Goal: Register for event/course

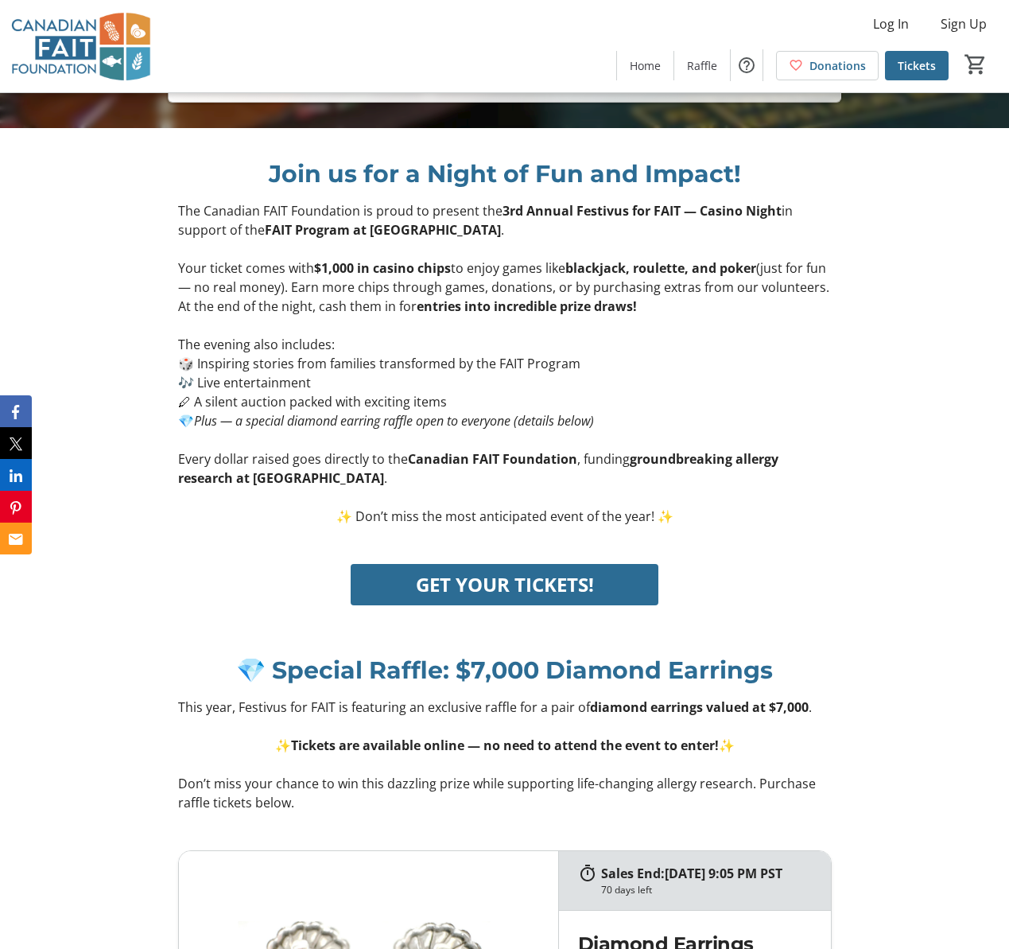
scroll to position [829, 0]
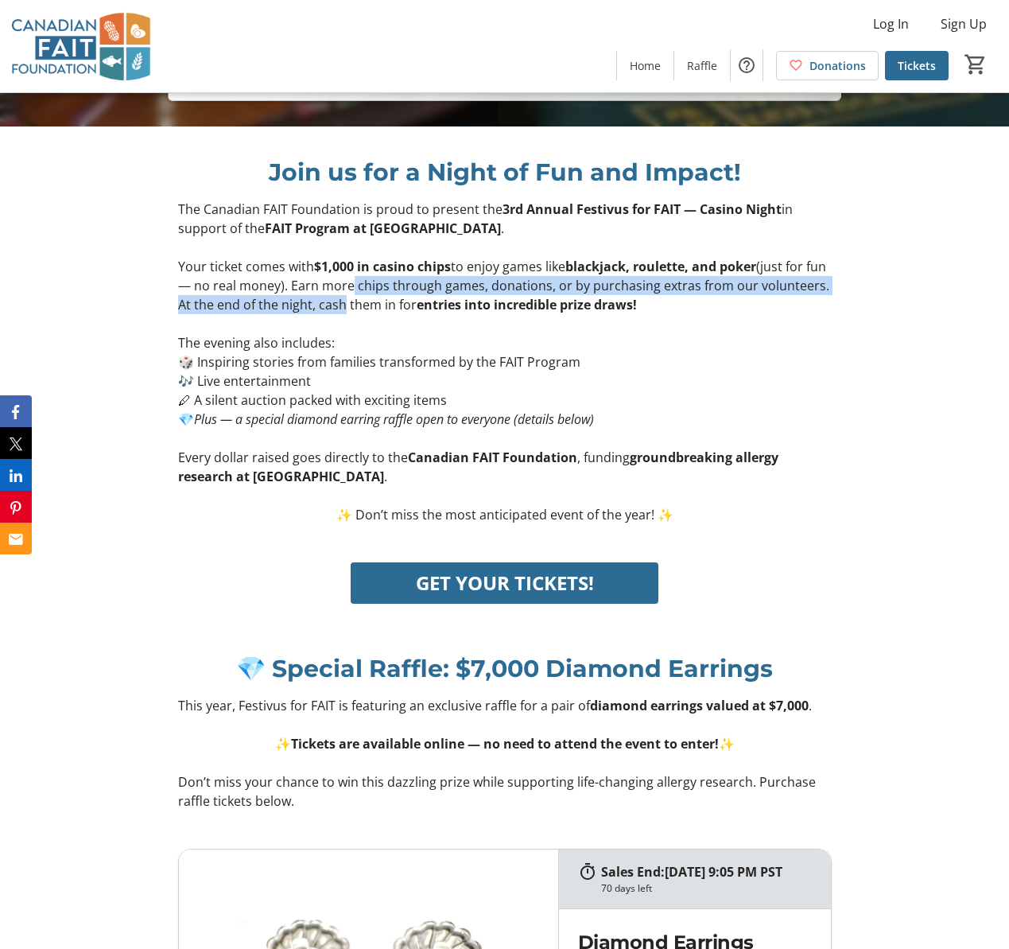
drag, startPoint x: 366, startPoint y: 280, endPoint x: 407, endPoint y: 313, distance: 52.7
click at [407, 313] on p "Your ticket comes with $1,000 in casino chips to enjoy games like blackjack, ro…" at bounding box center [505, 285] width 654 height 57
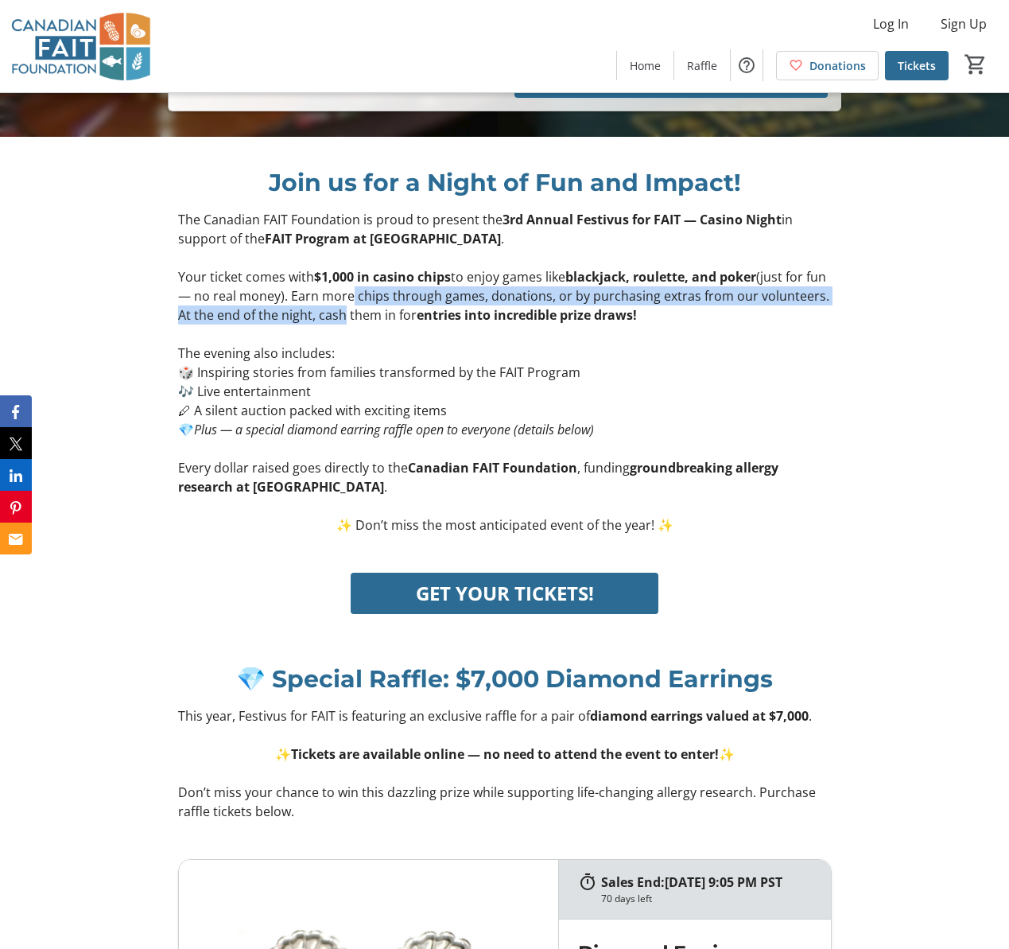
click at [402, 303] on p "Your ticket comes with $1,000 in casino chips to enjoy games like blackjack, ro…" at bounding box center [505, 295] width 654 height 57
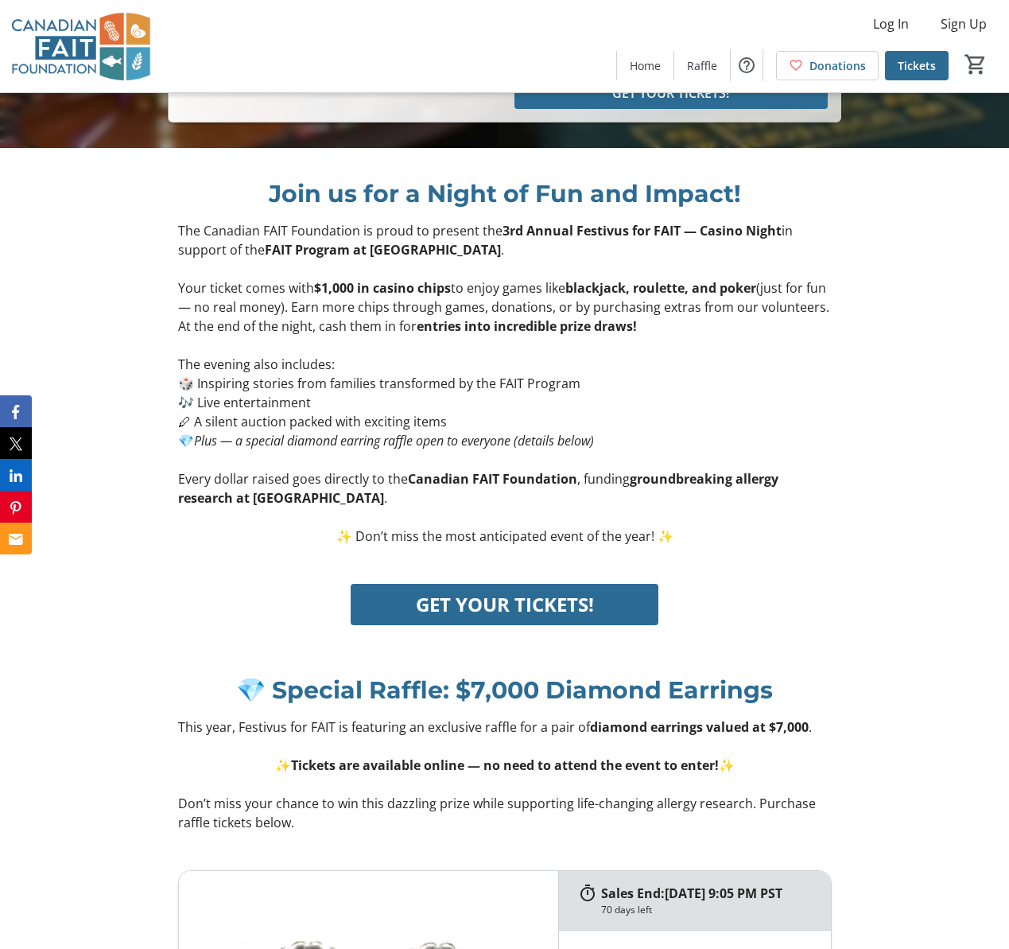
scroll to position [794, 0]
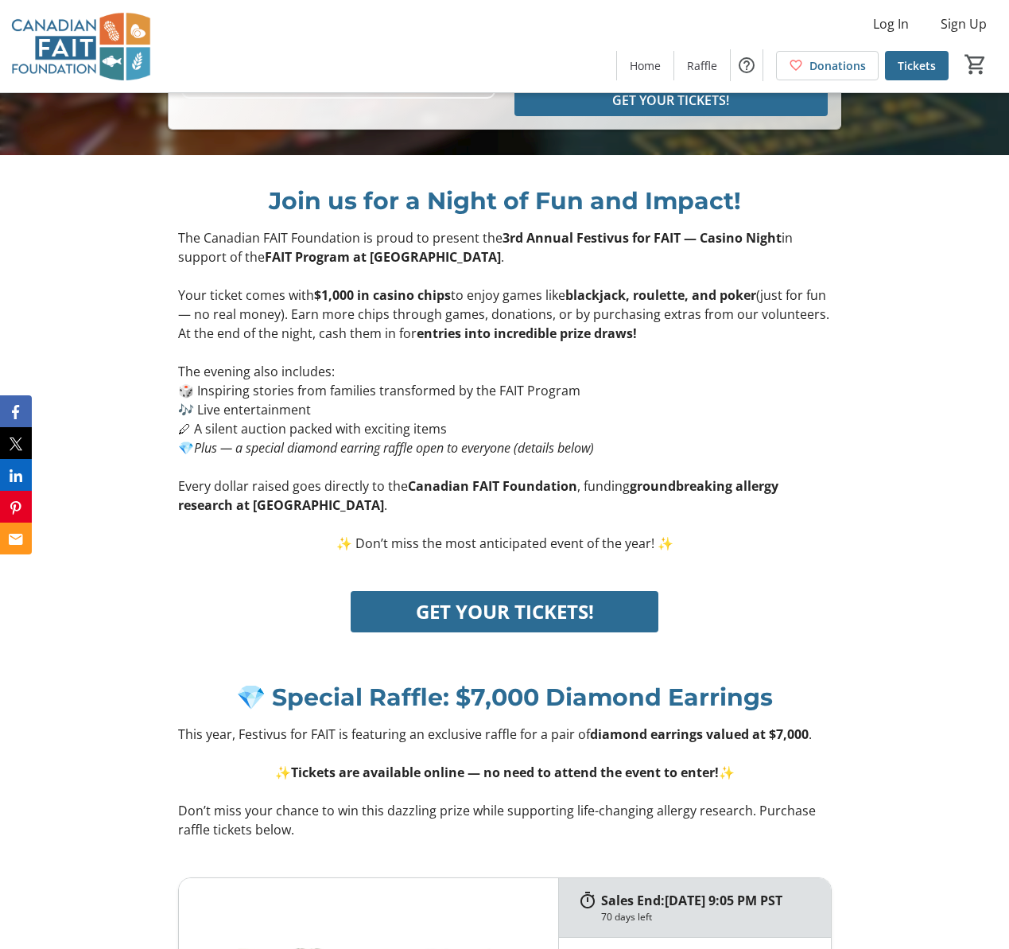
drag, startPoint x: 392, startPoint y: 412, endPoint x: 301, endPoint y: 402, distance: 91.2
click at [391, 412] on p "🎶 Live entertainment" at bounding box center [505, 409] width 654 height 19
click at [178, 369] on p "The evening also includes:" at bounding box center [505, 371] width 654 height 19
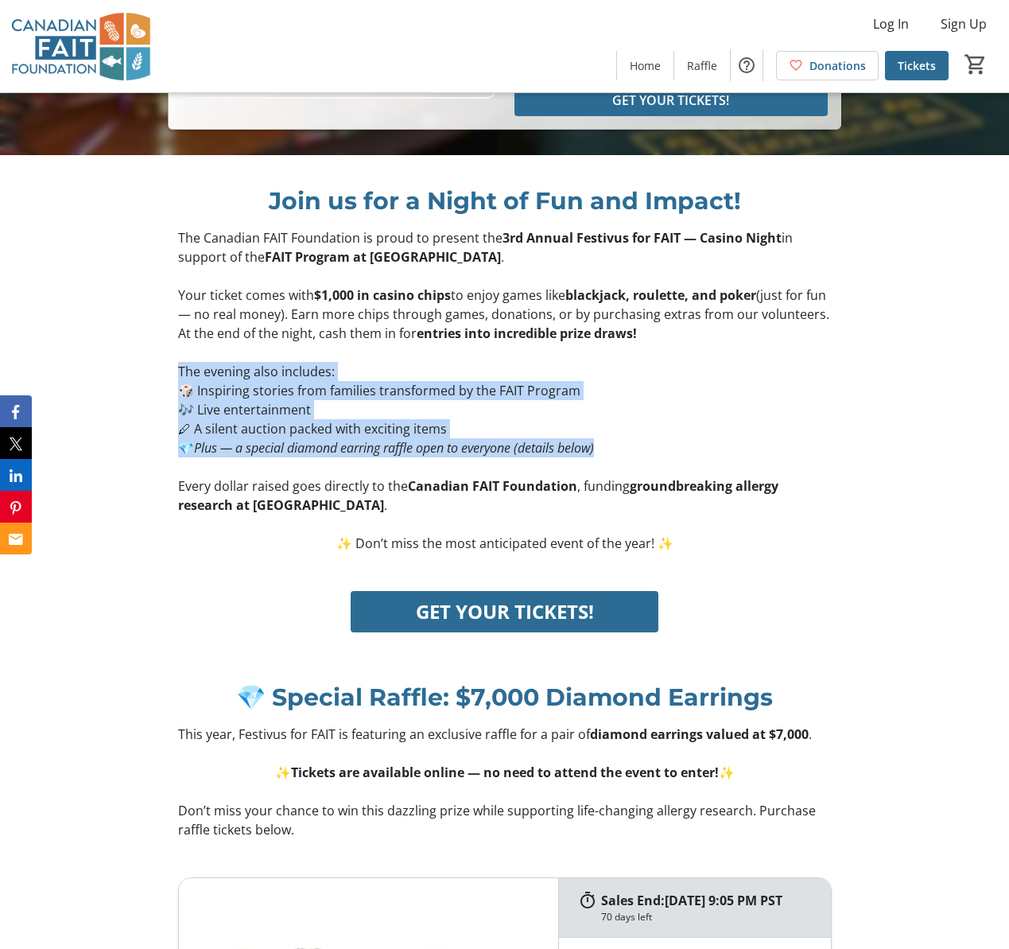
drag, startPoint x: 175, startPoint y: 371, endPoint x: 614, endPoint y: 452, distance: 446.5
click at [614, 452] on div "The Canadian FAIT Foundation is proud to present the 3rd Annual Festivus for FA…" at bounding box center [505, 390] width 673 height 325
copy div "The evening also includes: 🎲 Inspiring stories from families transformed by the…"
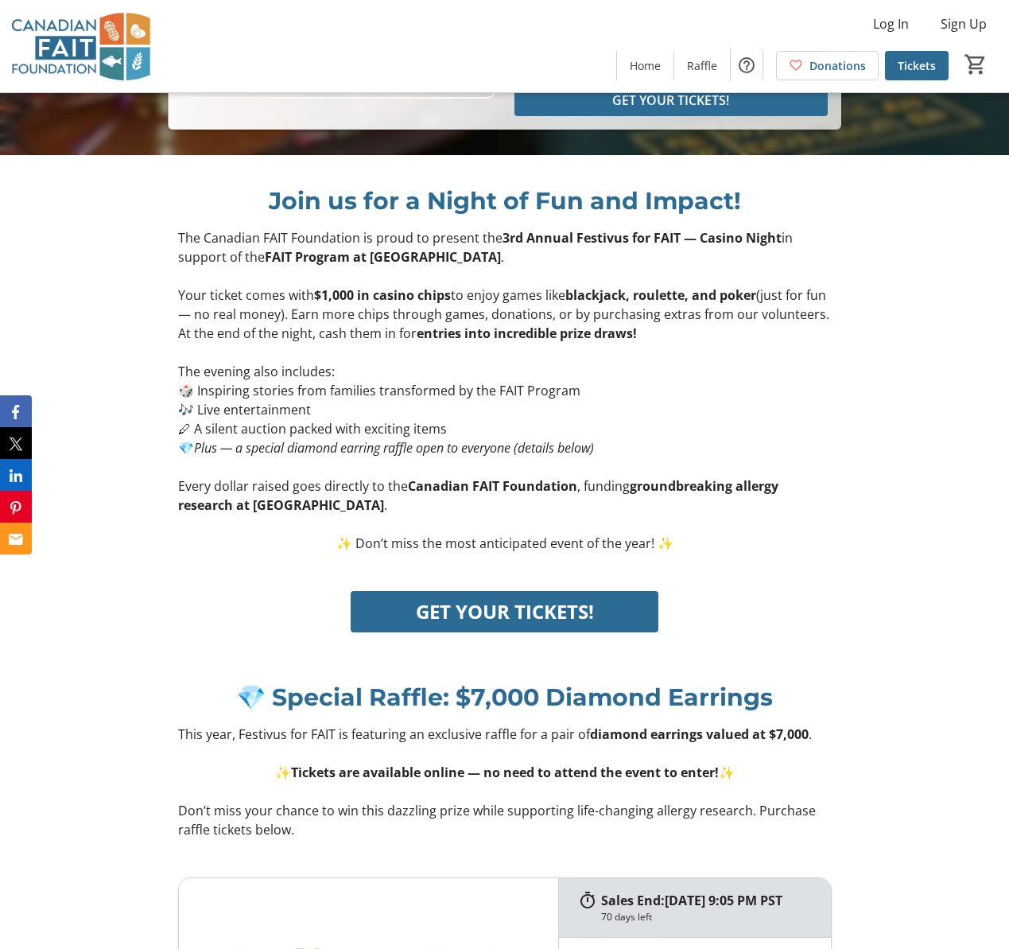
click at [426, 360] on p at bounding box center [505, 352] width 654 height 19
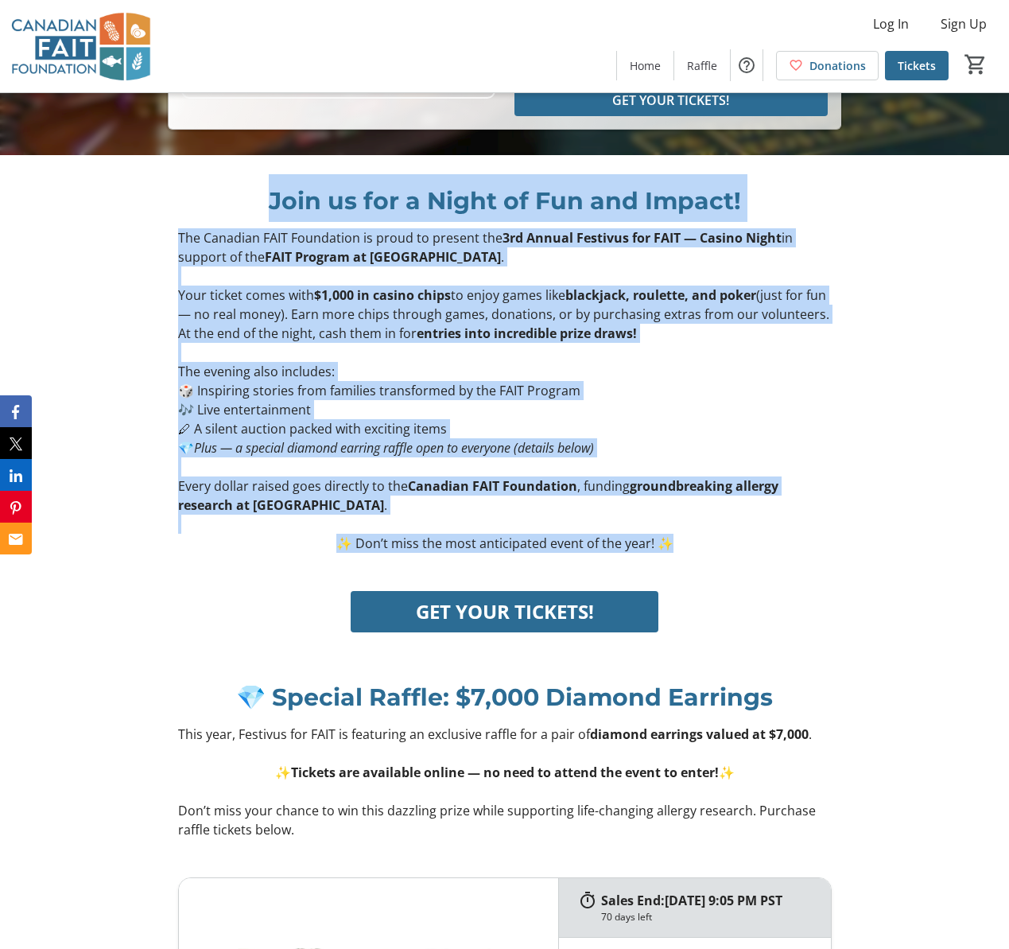
drag, startPoint x: 268, startPoint y: 203, endPoint x: 682, endPoint y: 540, distance: 534.3
click at [682, 540] on div "Join us for a Night of Fun and Impact! The Canadian FAIT Foundation is proud to…" at bounding box center [505, 363] width 654 height 379
copy div "Join us for a Night of Fun and Impact! The Canadian FAIT Foundation is proud to…"
click at [890, 18] on span "Log In" at bounding box center [891, 23] width 36 height 19
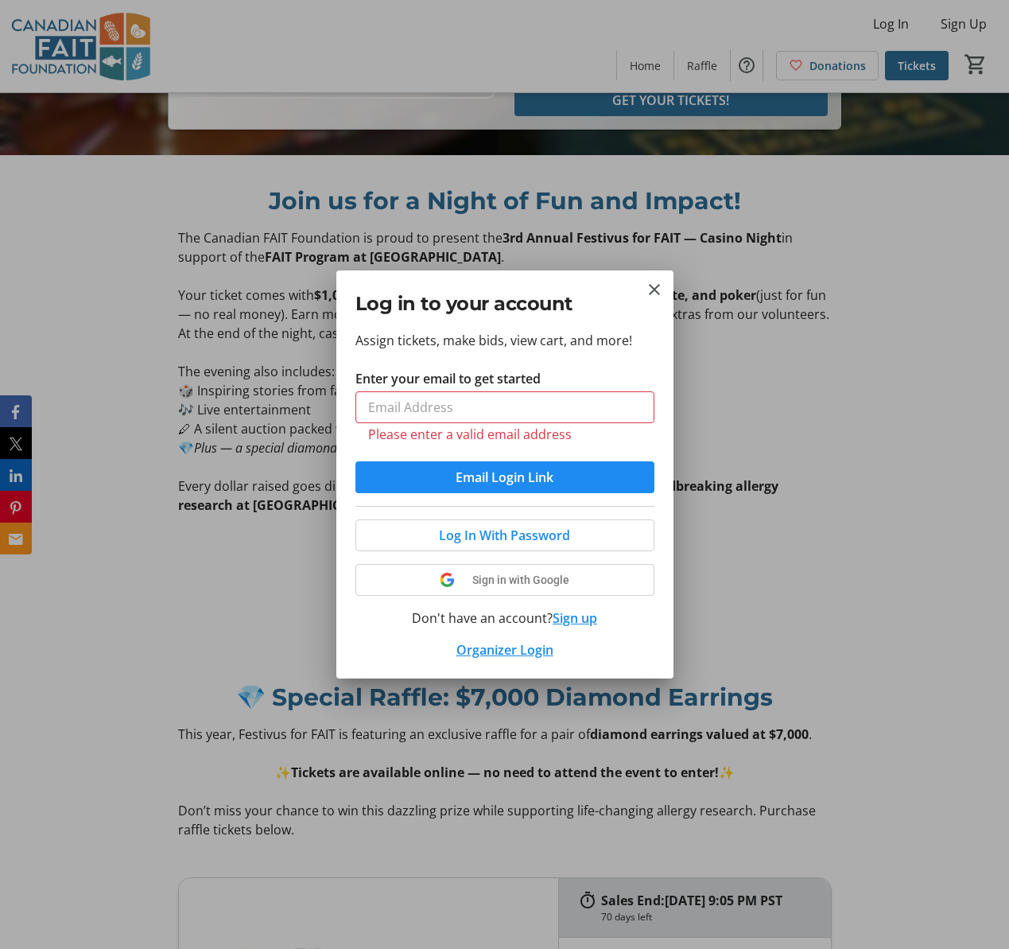
drag, startPoint x: 845, startPoint y: 352, endPoint x: 603, endPoint y: 78, distance: 365.1
click at [838, 348] on div at bounding box center [504, 474] width 1009 height 949
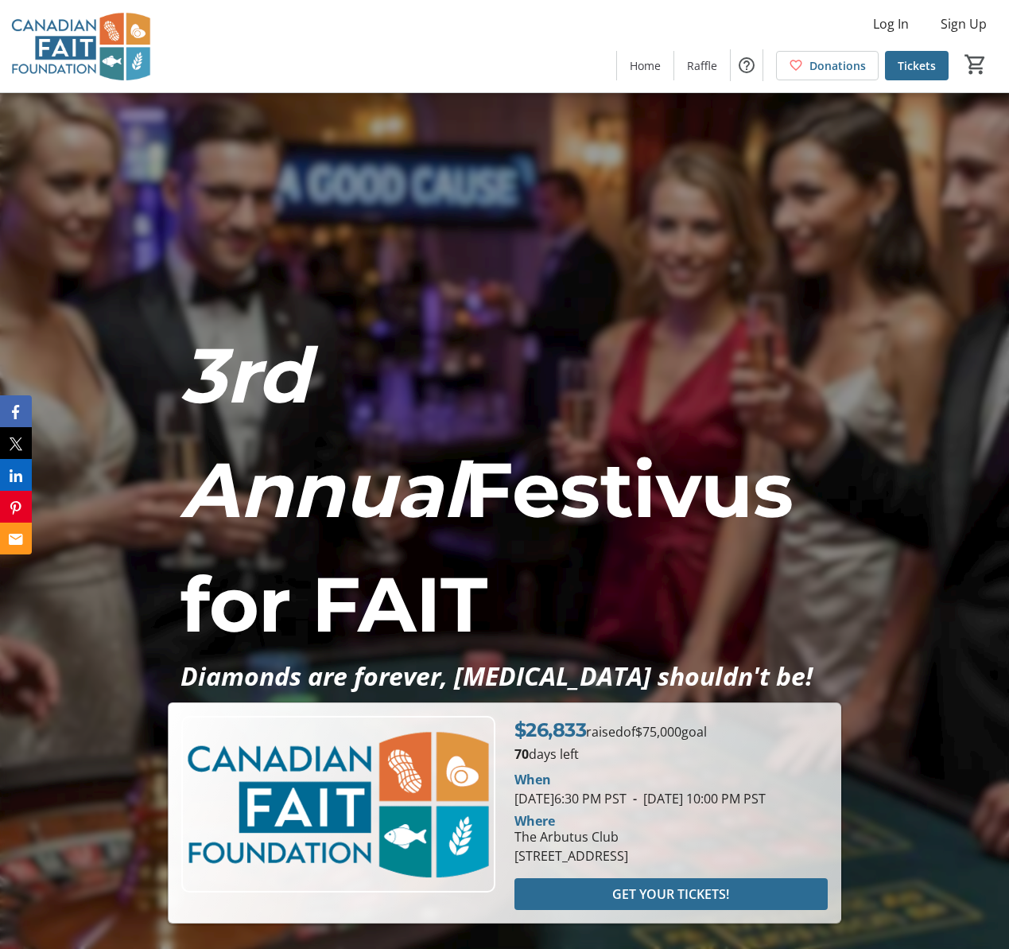
scroll to position [794, 0]
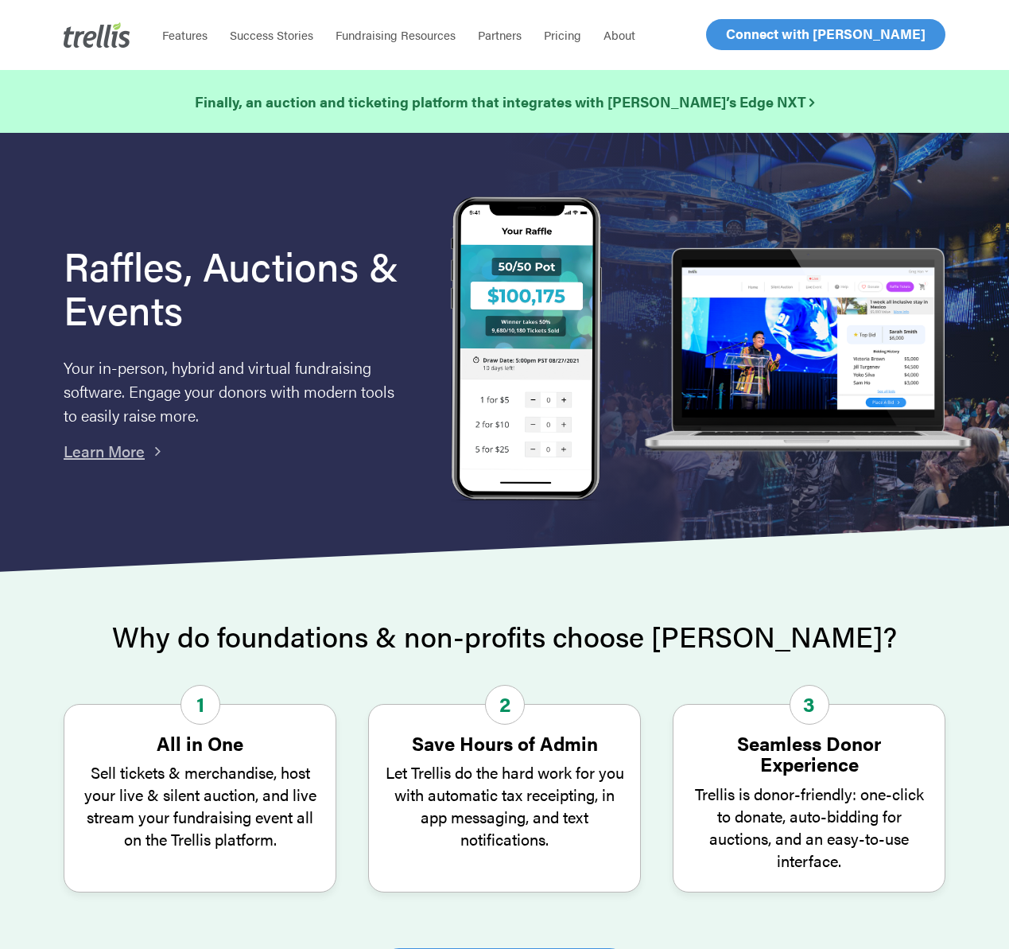
click at [746, 33] on span "Log In" at bounding box center [744, 34] width 38 height 19
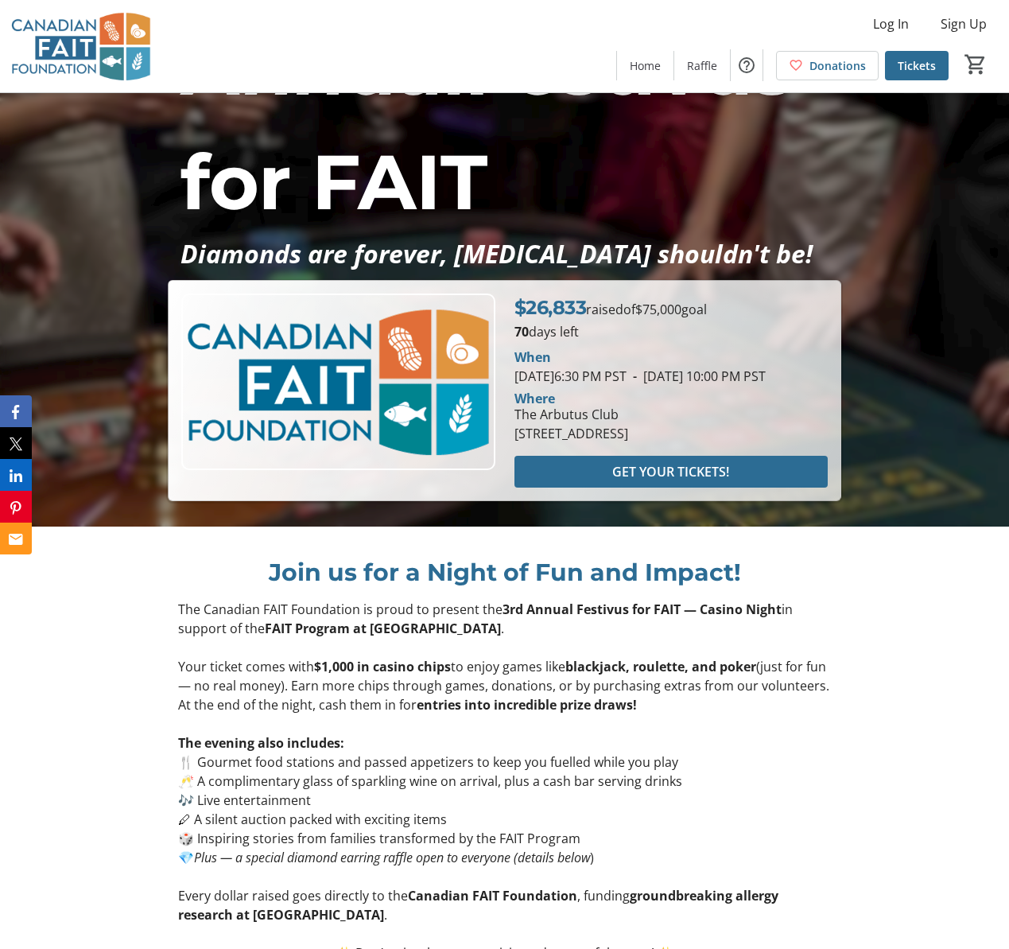
scroll to position [422, 0]
